Goal: Task Accomplishment & Management: Manage account settings

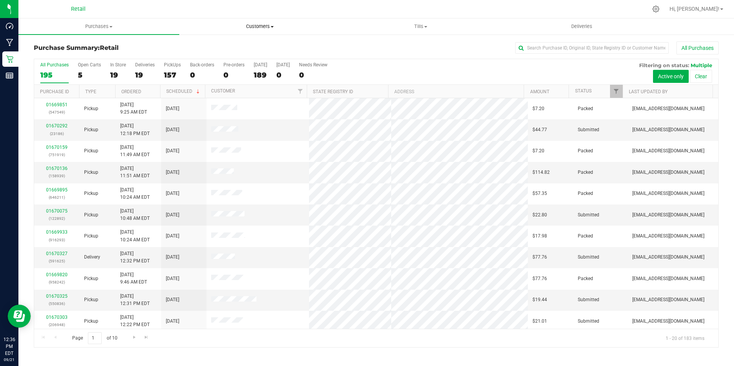
click at [274, 25] on span "Customers" at bounding box center [260, 26] width 160 height 7
click at [240, 51] on li "Add a new customer" at bounding box center [259, 55] width 161 height 9
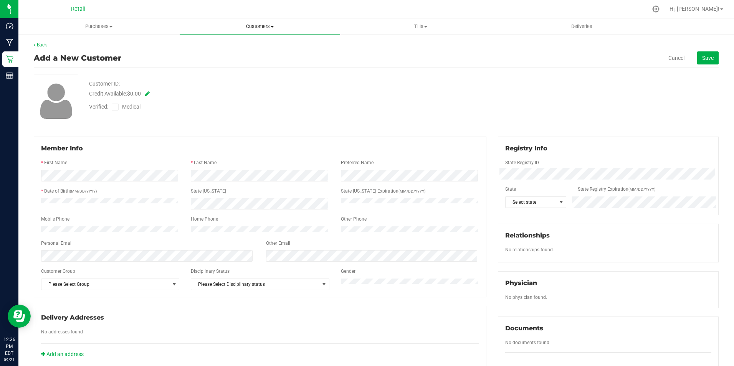
click at [263, 28] on span "Customers" at bounding box center [260, 26] width 160 height 7
click at [225, 48] on span "All customers" at bounding box center [206, 46] width 55 height 7
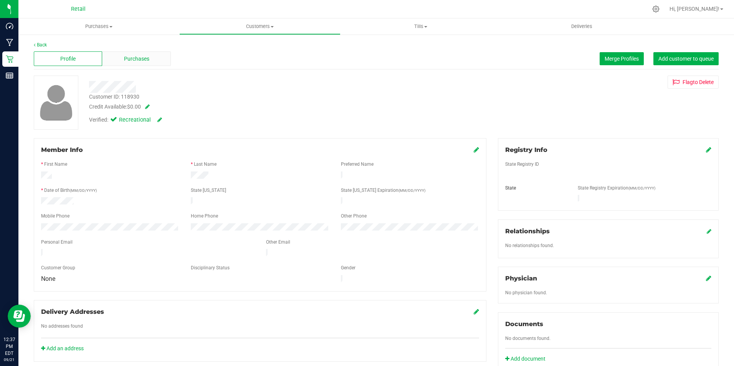
click at [133, 59] on span "Purchases" at bounding box center [136, 59] width 25 height 8
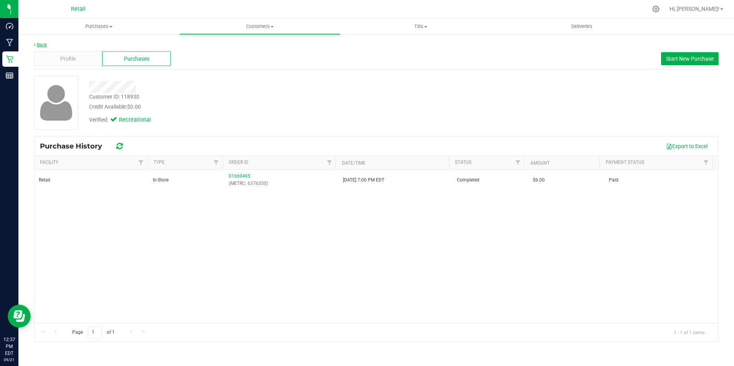
click at [38, 43] on link "Back" at bounding box center [40, 44] width 13 height 5
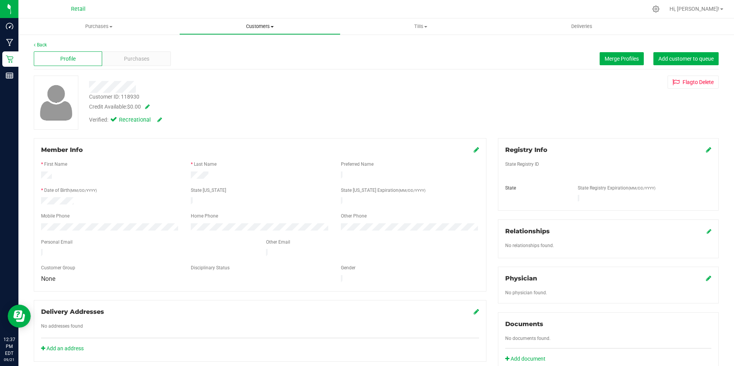
click at [259, 23] on uib-tab-heading "Customers All customers Add a new customer All physicians" at bounding box center [260, 26] width 160 height 15
click at [210, 47] on span "All customers" at bounding box center [206, 46] width 55 height 7
click at [149, 57] on div "Purchases" at bounding box center [136, 58] width 68 height 15
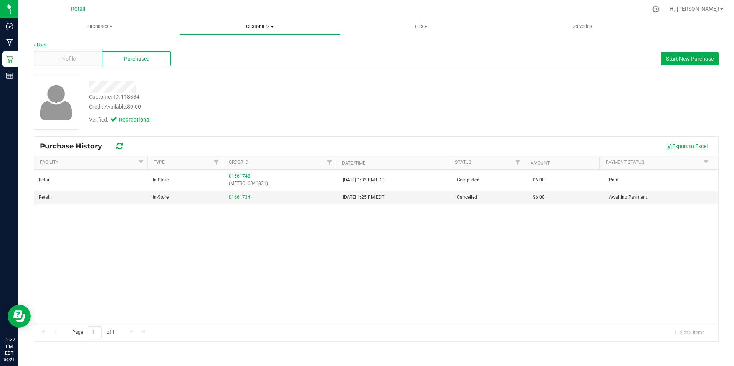
click at [263, 26] on span "Customers" at bounding box center [260, 26] width 160 height 7
click at [211, 46] on span "All customers" at bounding box center [206, 46] width 55 height 7
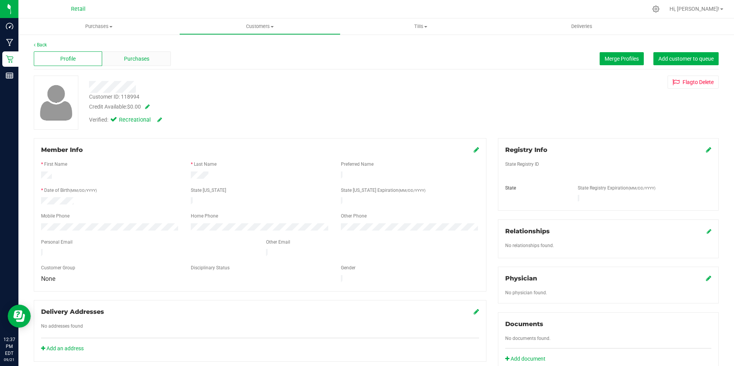
click at [140, 63] on div "Purchases" at bounding box center [136, 58] width 68 height 15
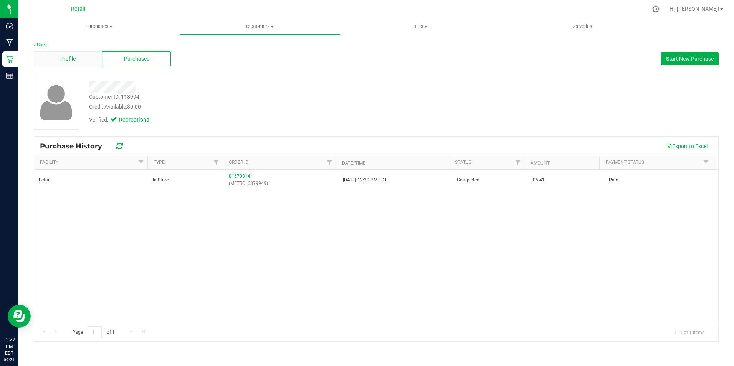
click at [72, 57] on span "Profile" at bounding box center [67, 59] width 15 height 8
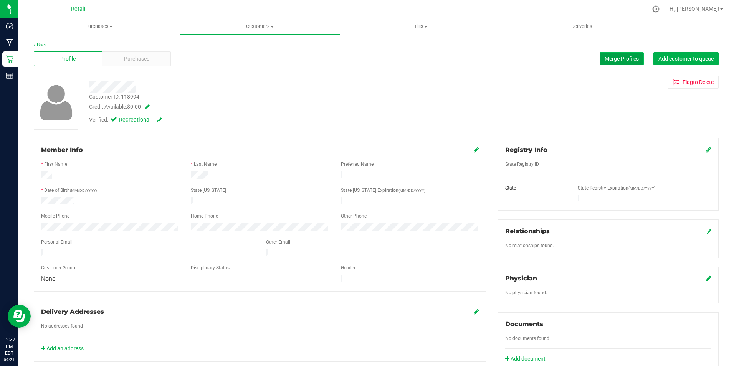
click at [605, 59] on span "Merge Profiles" at bounding box center [622, 59] width 34 height 6
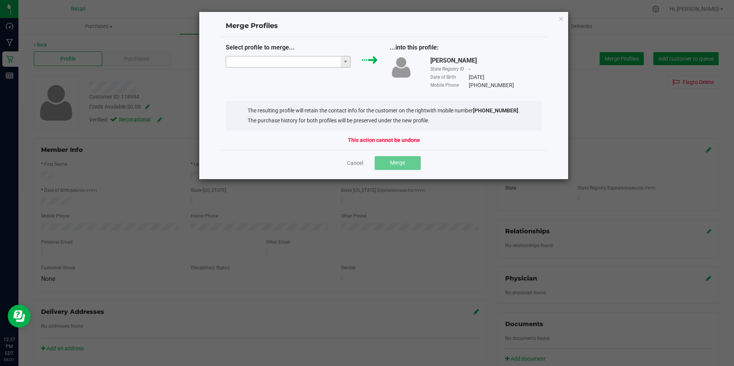
click at [268, 58] on input "NO DATA FOUND" at bounding box center [283, 61] width 115 height 11
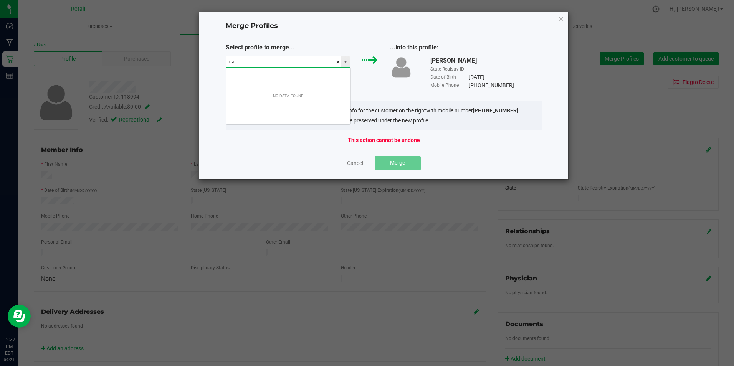
scroll to position [12, 125]
type input "[PERSON_NAME]"
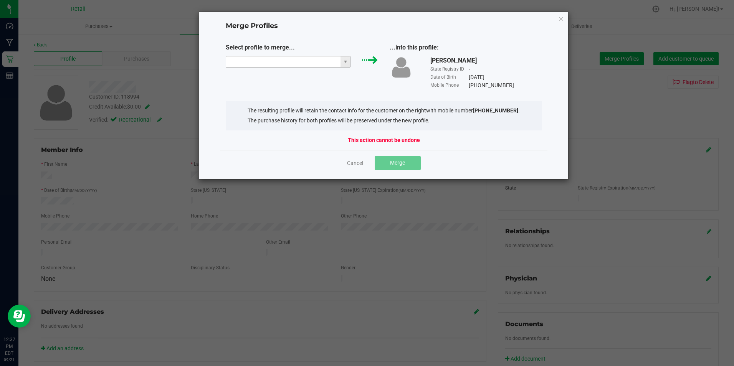
click at [311, 63] on input at bounding box center [283, 61] width 115 height 11
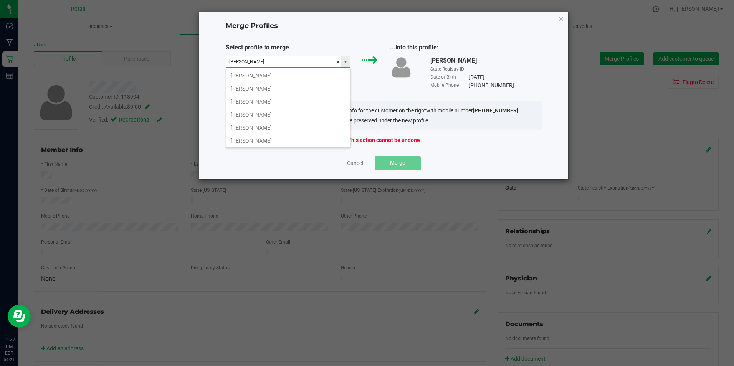
type input "[PERSON_NAME]"
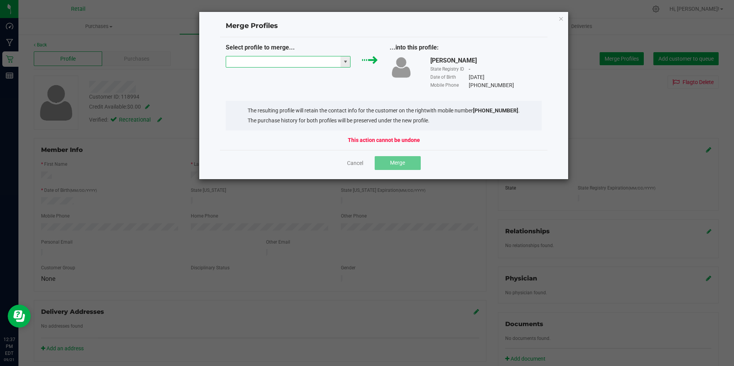
click at [311, 63] on input at bounding box center [283, 61] width 115 height 11
click at [254, 75] on li "[PERSON_NAME]" at bounding box center [288, 75] width 124 height 13
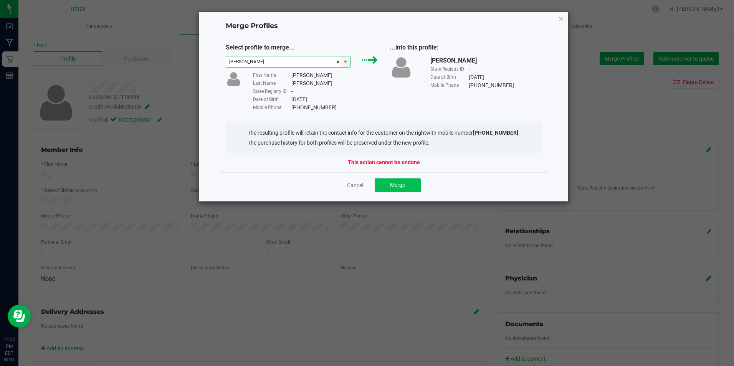
type input "[PERSON_NAME]"
click at [395, 184] on span "Merge" at bounding box center [397, 185] width 15 height 6
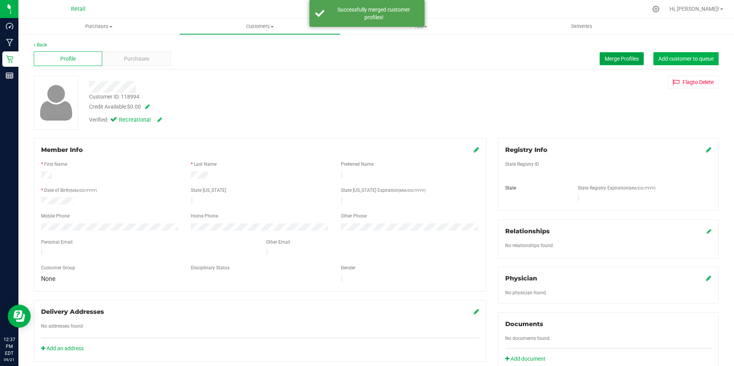
click at [622, 57] on span "Merge Profiles" at bounding box center [622, 59] width 34 height 6
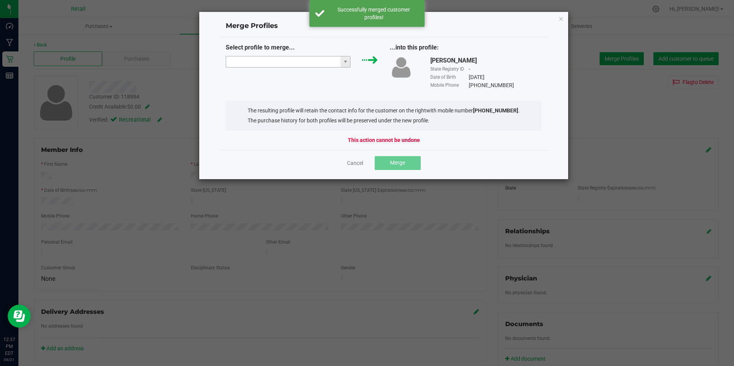
click at [301, 61] on input "NO DATA FOUND" at bounding box center [283, 61] width 115 height 11
click at [284, 73] on li "[PERSON_NAME]" at bounding box center [288, 75] width 124 height 13
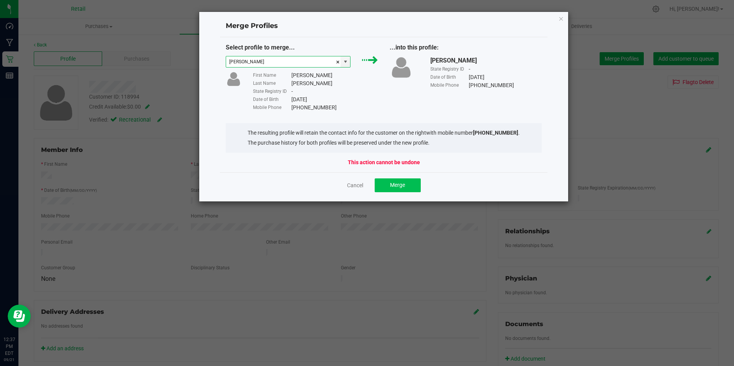
type input "[PERSON_NAME]"
click at [393, 183] on span "Merge" at bounding box center [397, 185] width 15 height 6
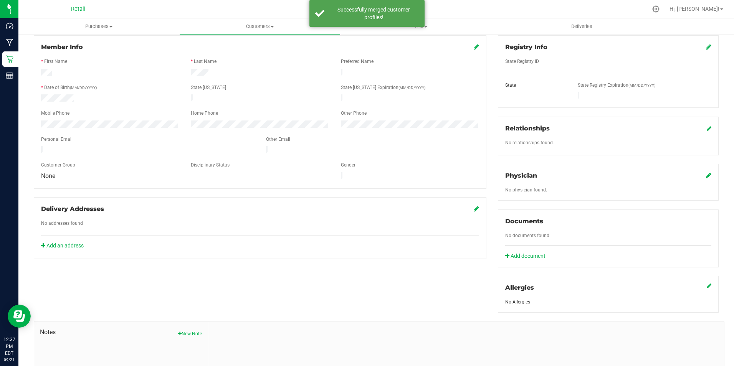
scroll to position [180, 0]
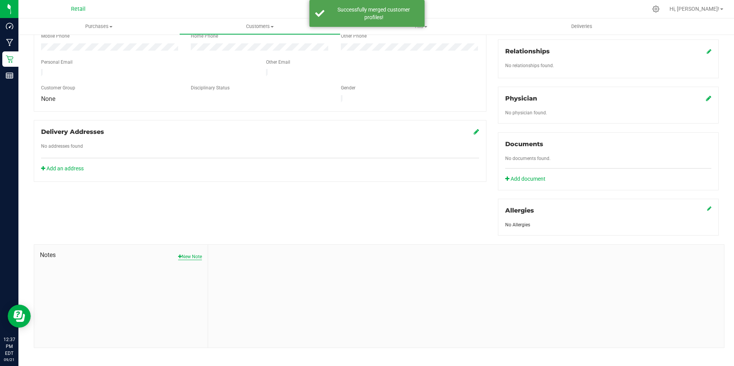
click at [185, 253] on button "New Note" at bounding box center [190, 256] width 24 height 7
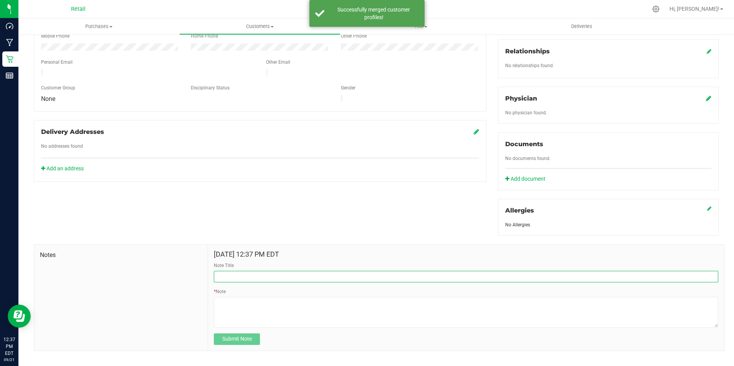
click at [278, 271] on input "Note Title" at bounding box center [466, 277] width 504 height 12
type input "Rude Behavior"
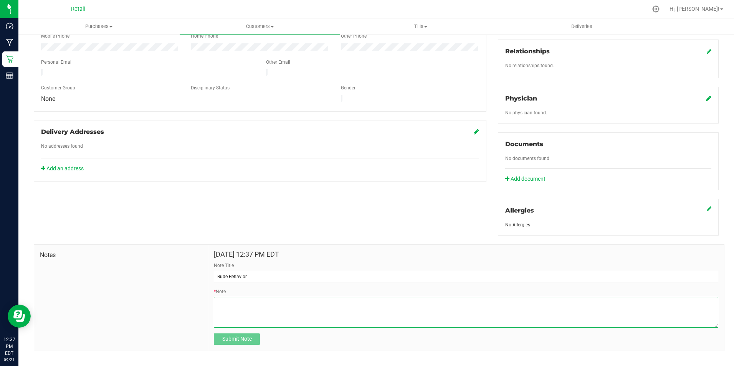
click at [271, 303] on textarea "* Note" at bounding box center [466, 312] width 504 height 31
click at [468, 297] on textarea "* Note" at bounding box center [466, 312] width 504 height 31
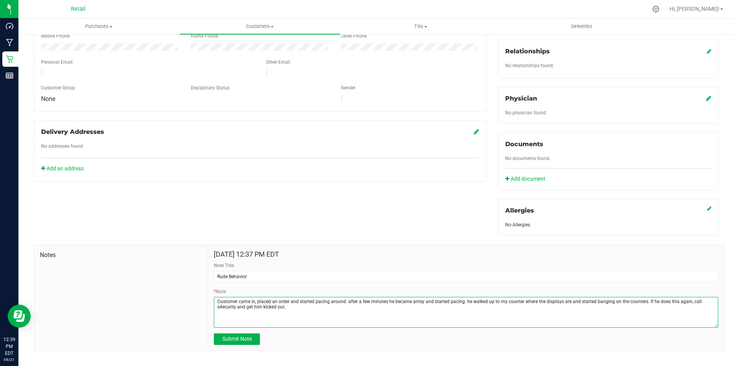
drag, startPoint x: 294, startPoint y: 301, endPoint x: 245, endPoint y: 313, distance: 50.3
click at [245, 313] on textarea "* Note" at bounding box center [466, 312] width 504 height 31
type textarea "Customer came in, placed an order and started pacing around. after a few minute…"
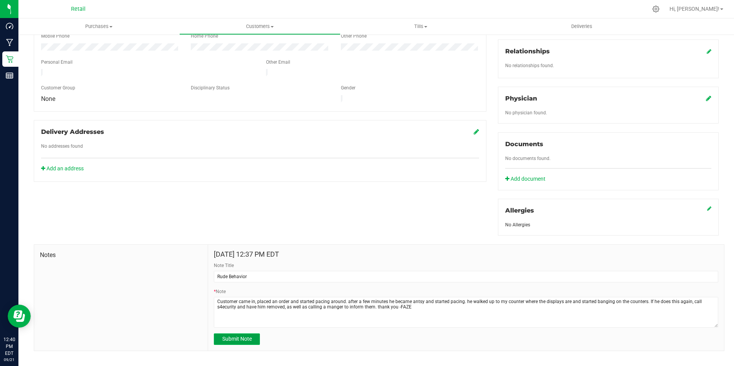
click at [235, 336] on span "Submit Note" at bounding box center [237, 339] width 30 height 6
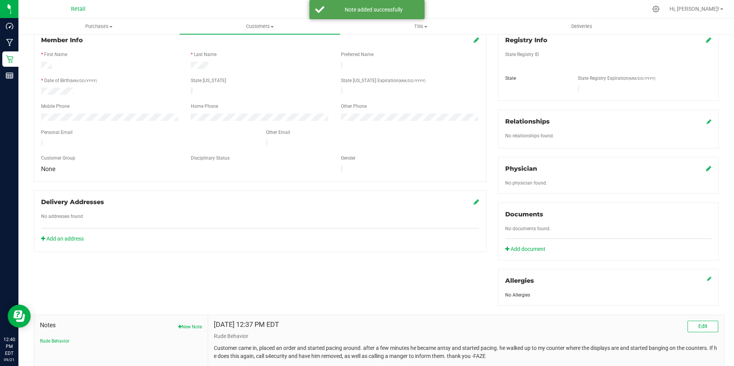
scroll to position [0, 0]
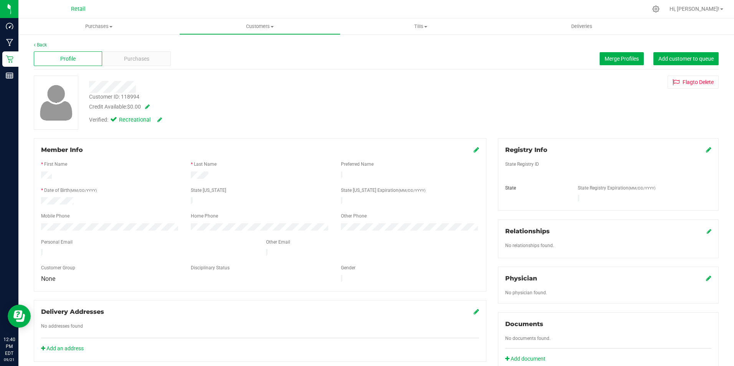
click at [469, 150] on div "Member Info" at bounding box center [260, 149] width 438 height 9
click at [474, 149] on icon at bounding box center [476, 150] width 5 height 6
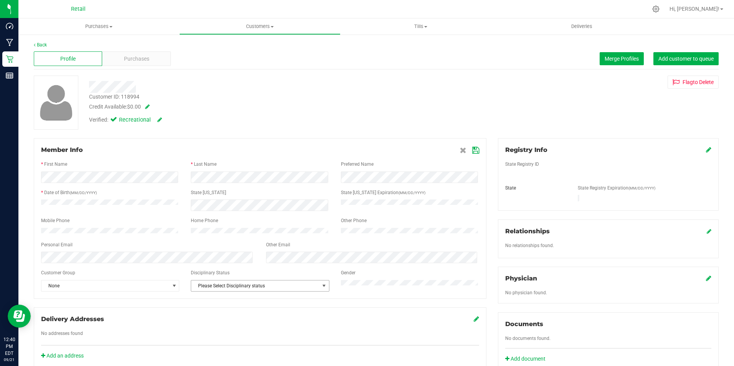
click at [269, 290] on span "Please Select Disciplinary status" at bounding box center [255, 286] width 128 height 11
click at [228, 318] on li "Warning - Level 1" at bounding box center [258, 315] width 136 height 12
click at [472, 151] on icon at bounding box center [475, 150] width 7 height 6
